Goal: Communication & Community: Answer question/provide support

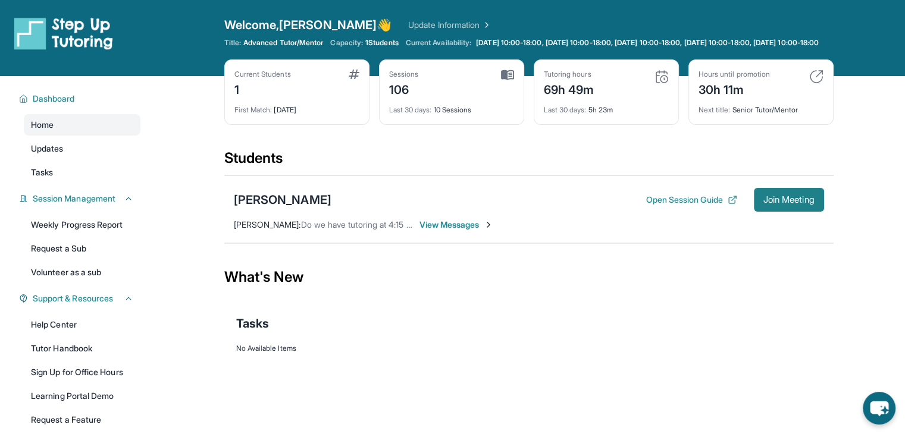
click at [786, 204] on span "Join Meeting" at bounding box center [789, 199] width 51 height 7
click at [457, 231] on span "View Messages" at bounding box center [457, 225] width 74 height 12
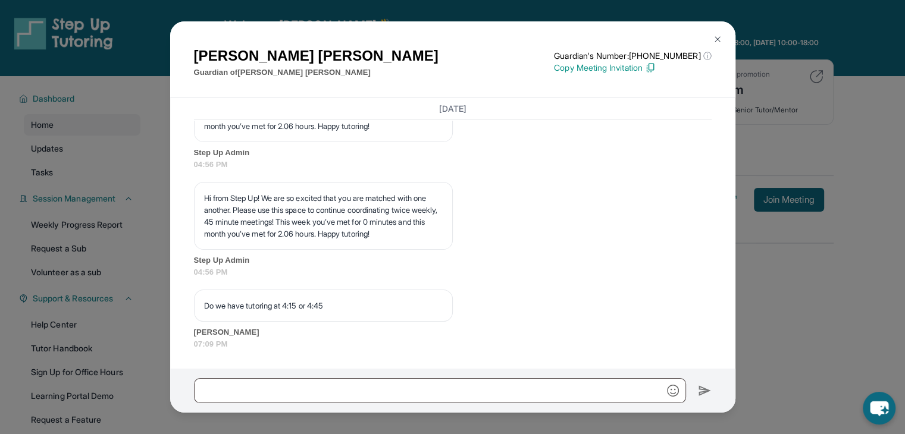
scroll to position [27494, 0]
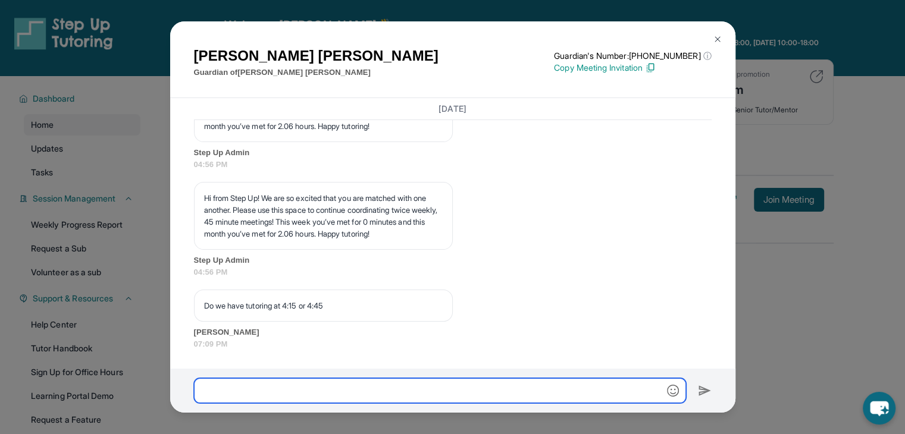
click at [319, 392] on input "text" at bounding box center [440, 391] width 492 height 25
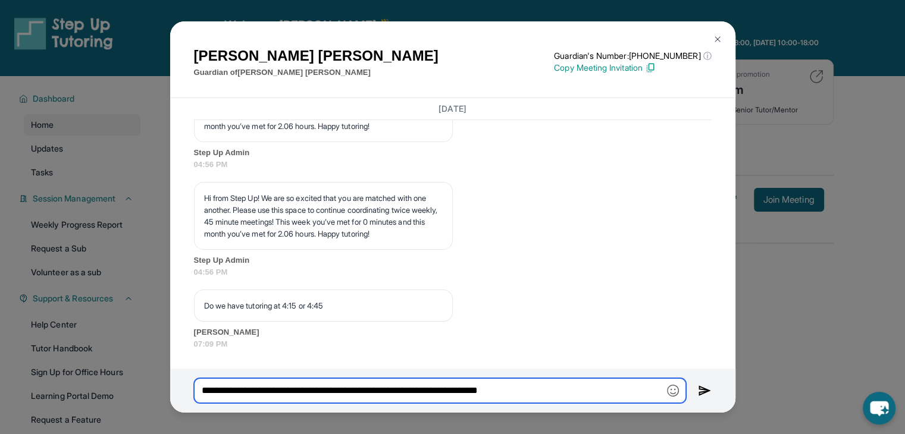
type input "**********"
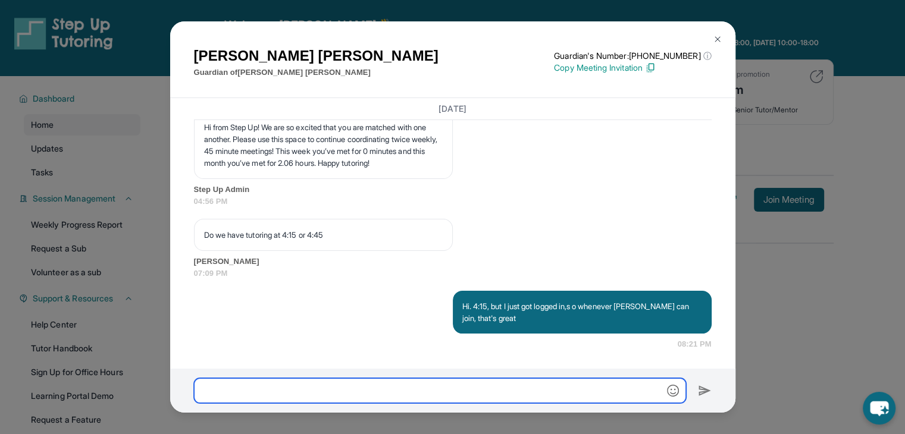
scroll to position [27565, 0]
click at [389, 393] on input "text" at bounding box center [440, 391] width 492 height 25
type input "*"
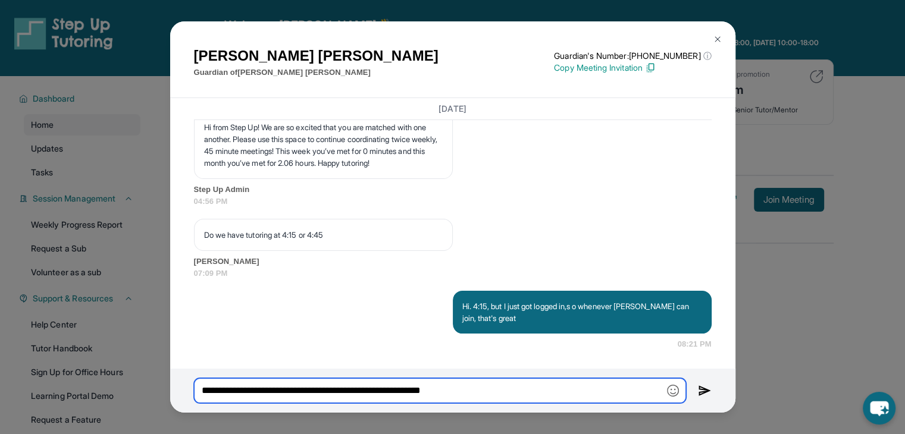
type input "**********"
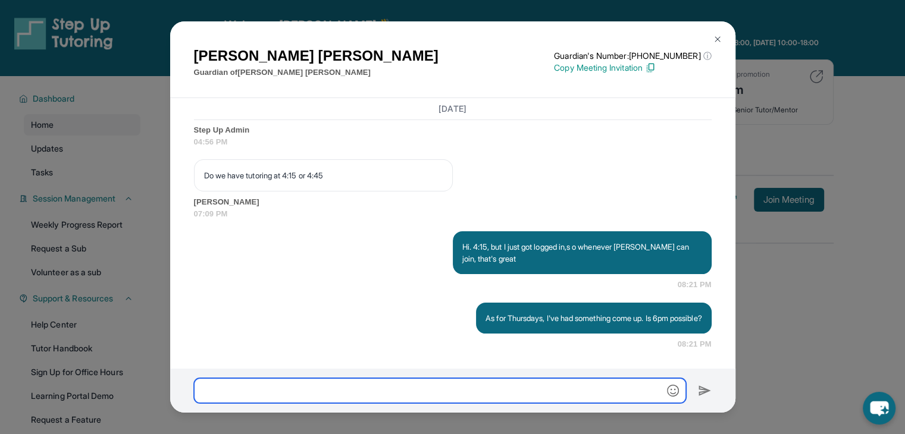
scroll to position [27636, 0]
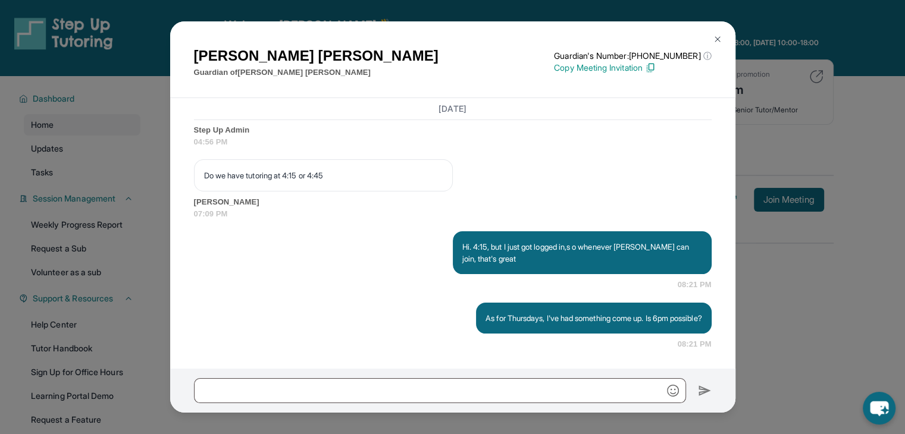
click at [656, 70] on img at bounding box center [650, 67] width 11 height 11
